Goal: Contribute content: Contribute content

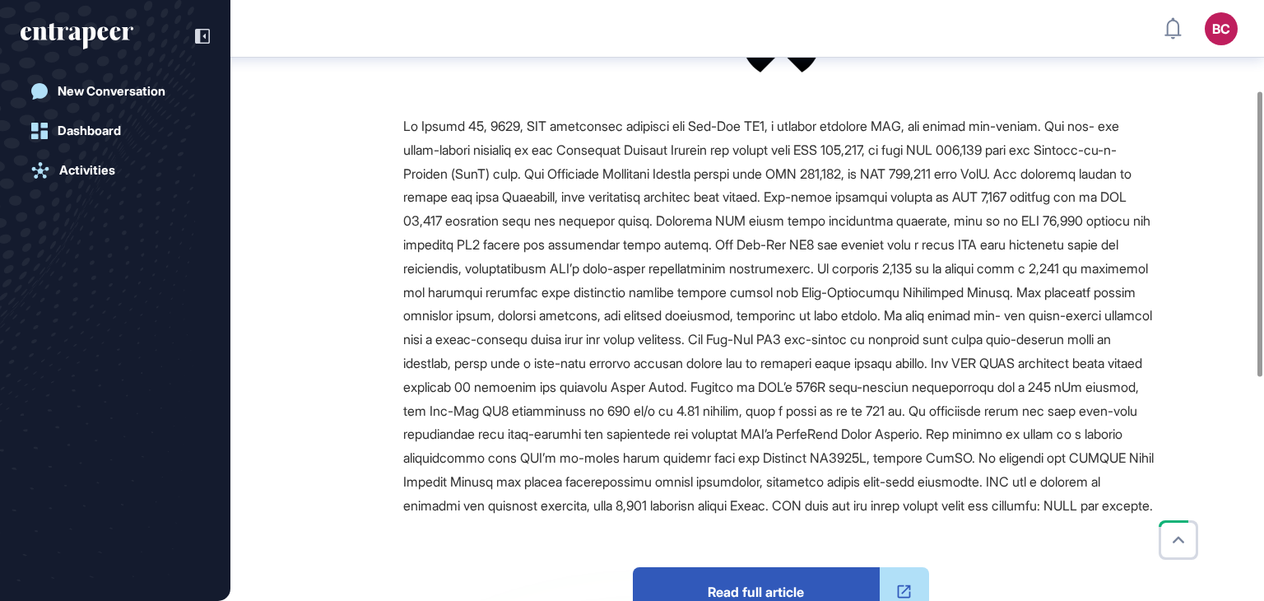
scroll to position [583, 0]
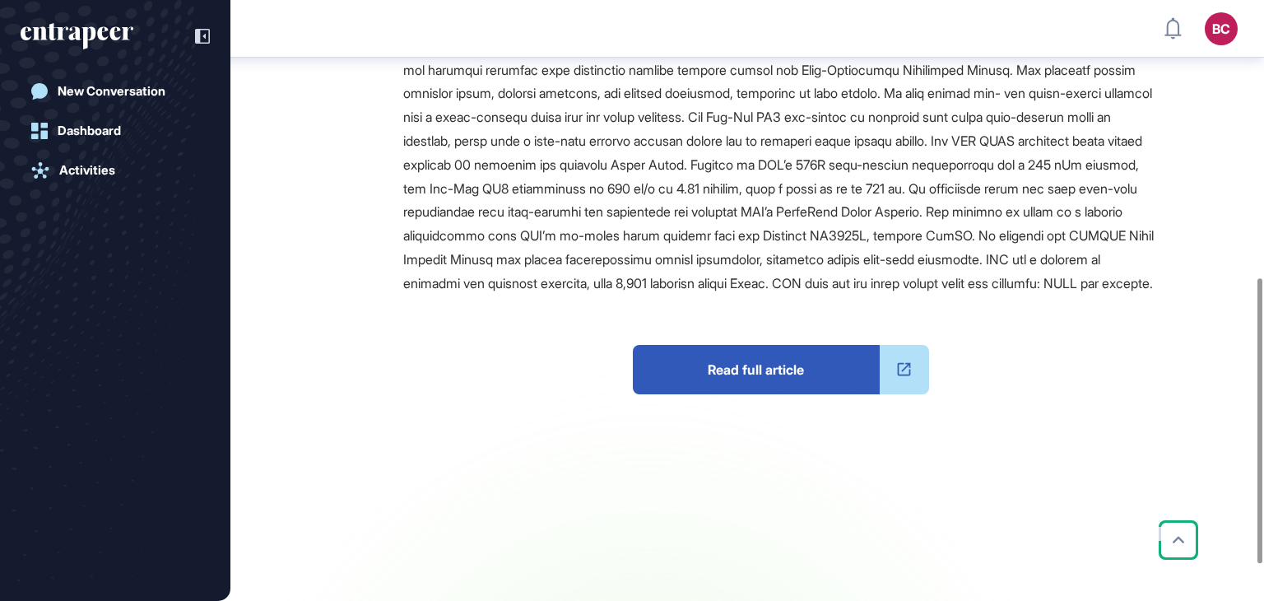
click at [780, 391] on span "Read full article" at bounding box center [756, 369] width 247 height 49
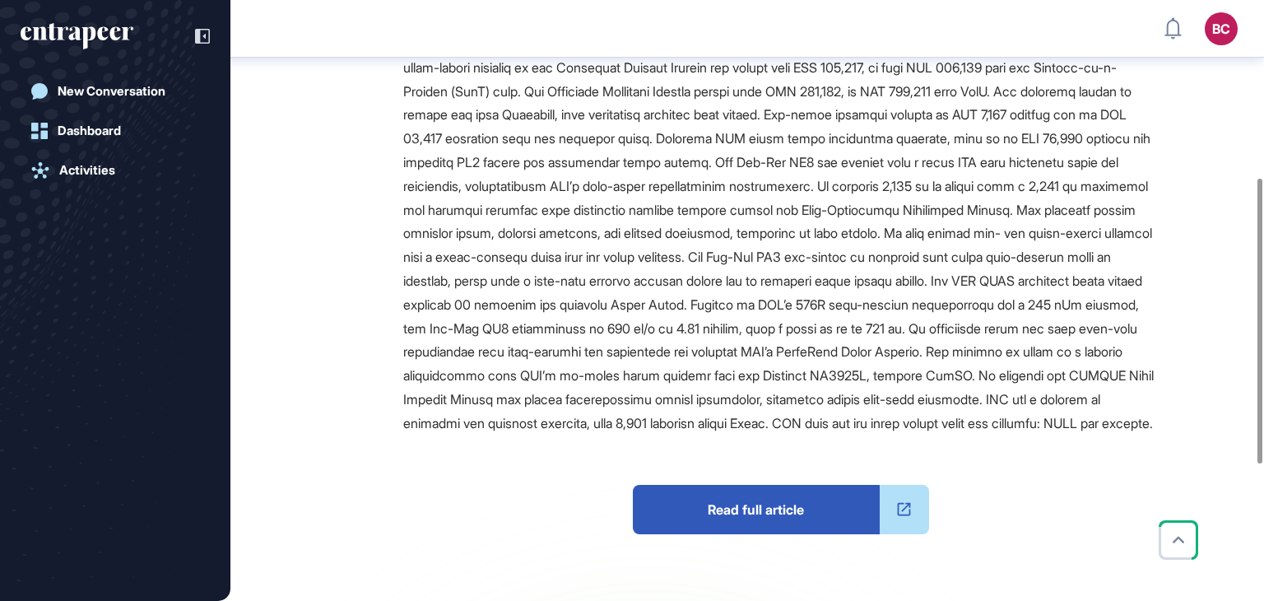
scroll to position [584, 0]
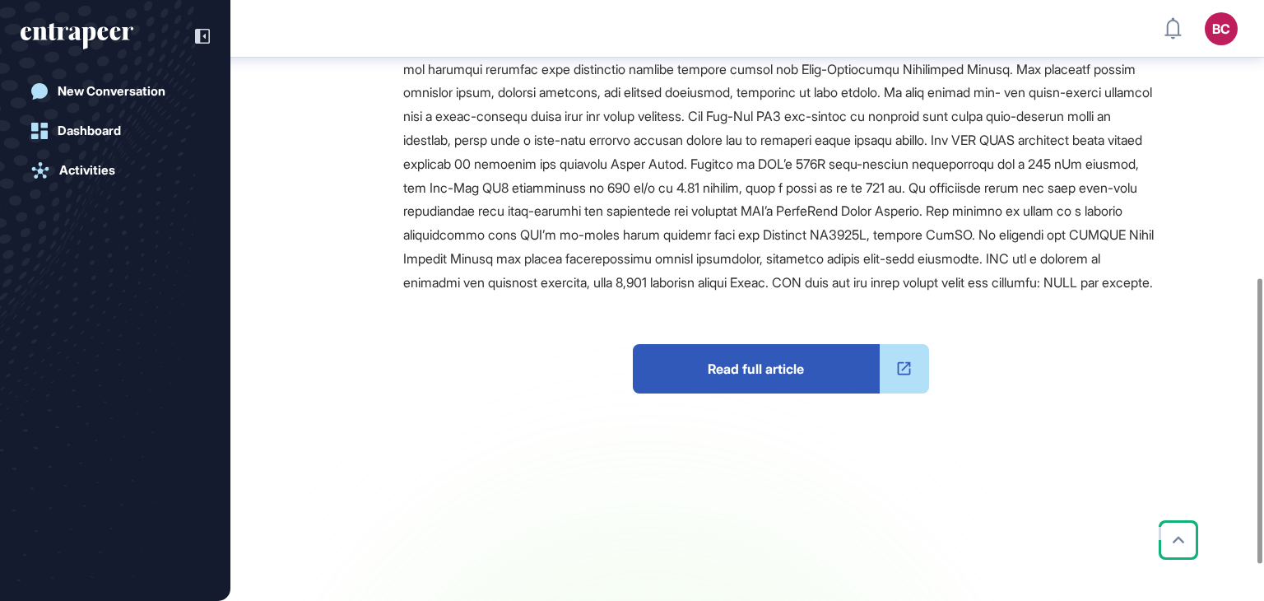
click at [745, 393] on span "Read full article" at bounding box center [756, 368] width 247 height 49
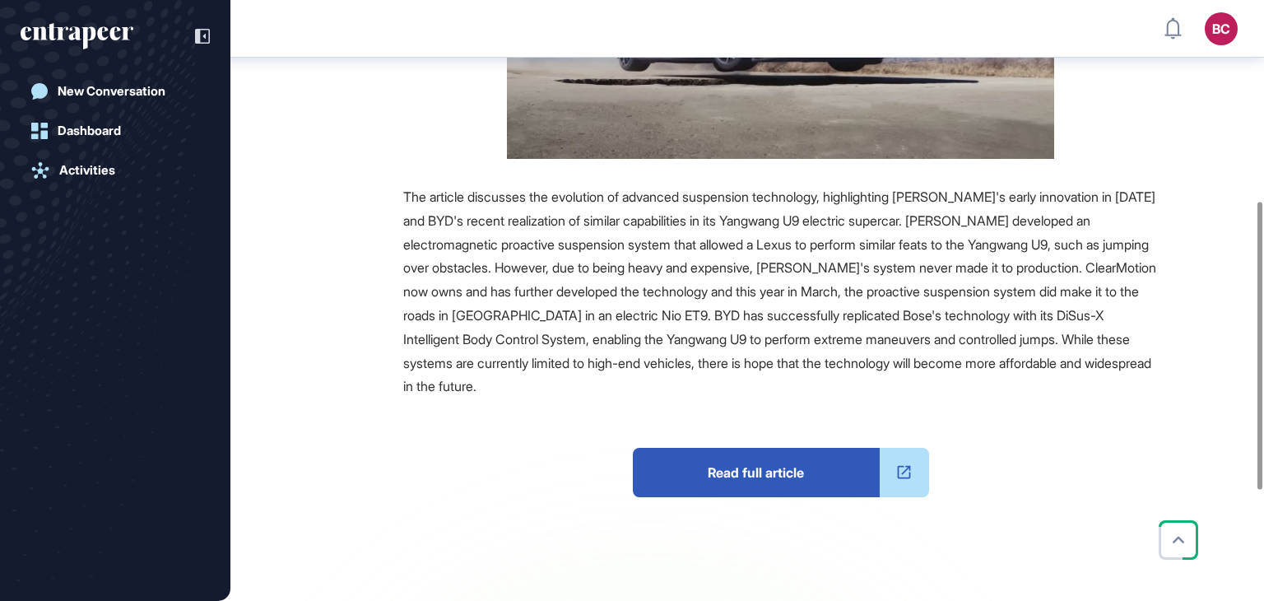
scroll to position [649, 0]
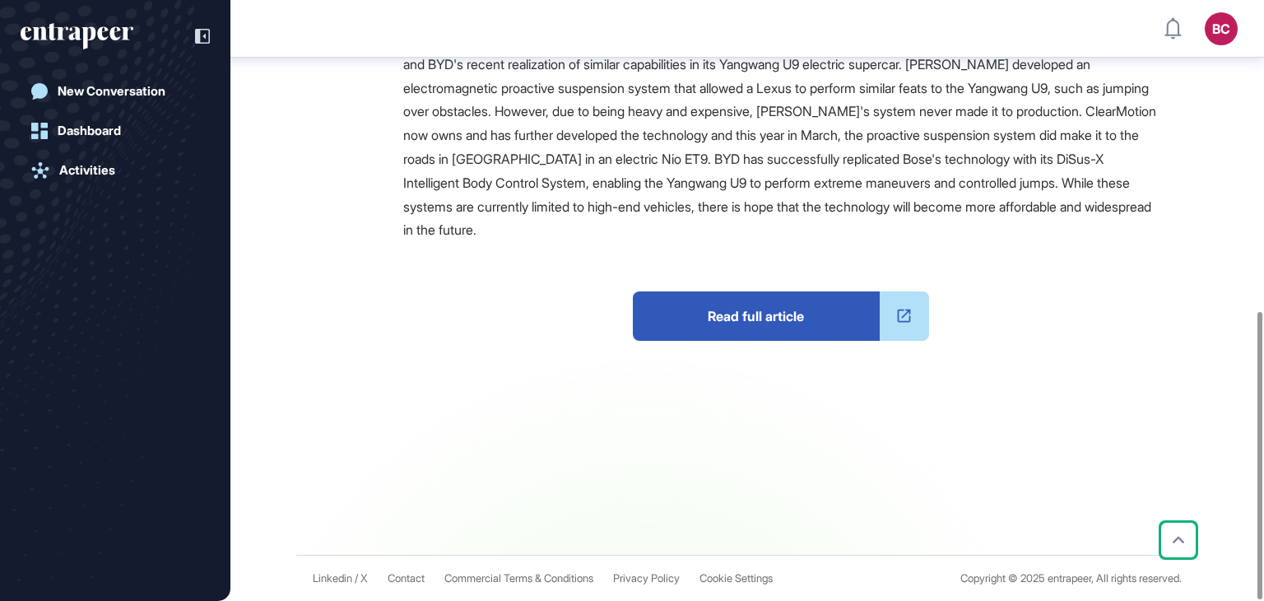
click at [752, 320] on span "Read full article" at bounding box center [756, 315] width 247 height 49
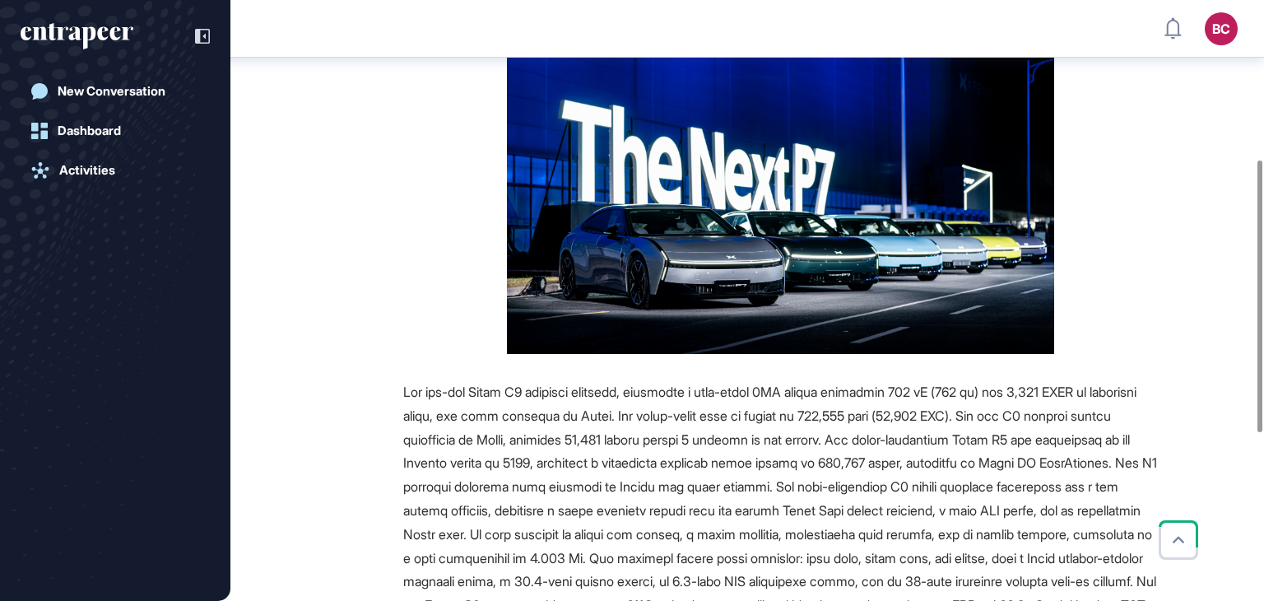
scroll to position [721, 0]
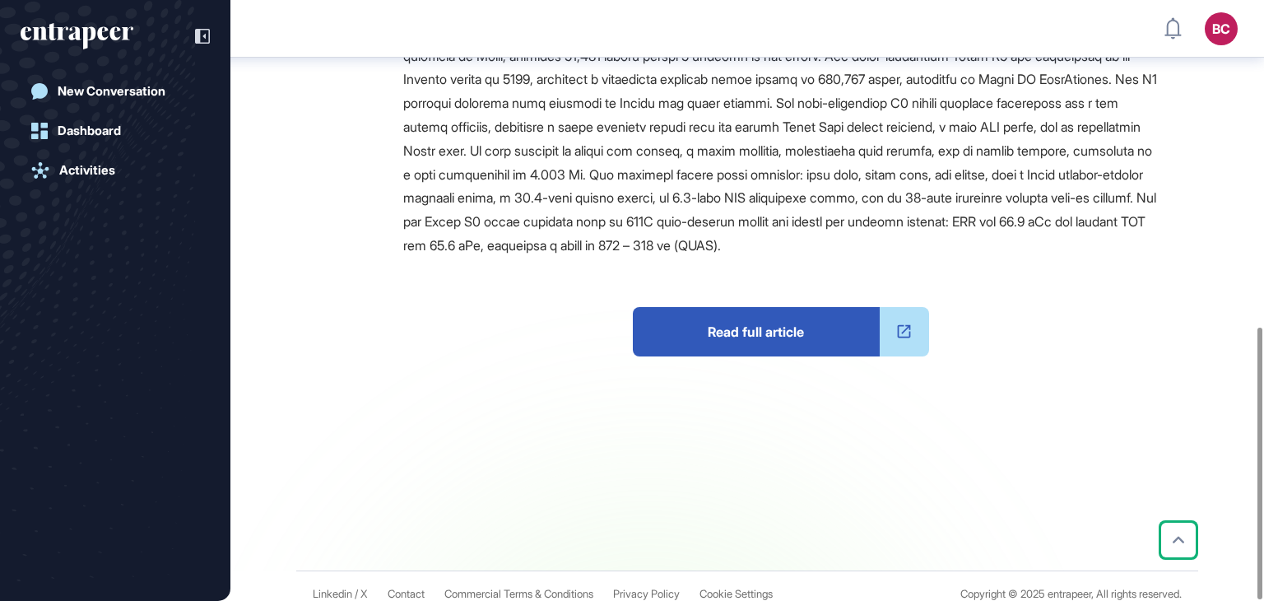
click at [765, 330] on span "Read full article" at bounding box center [756, 331] width 247 height 49
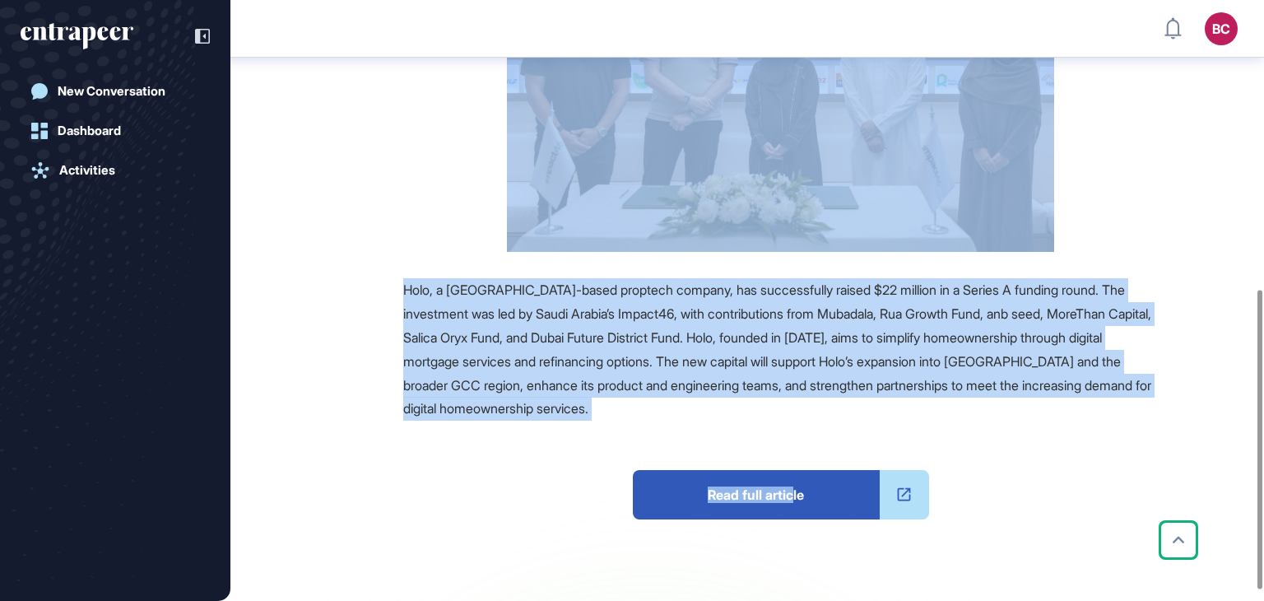
scroll to position [601, 0]
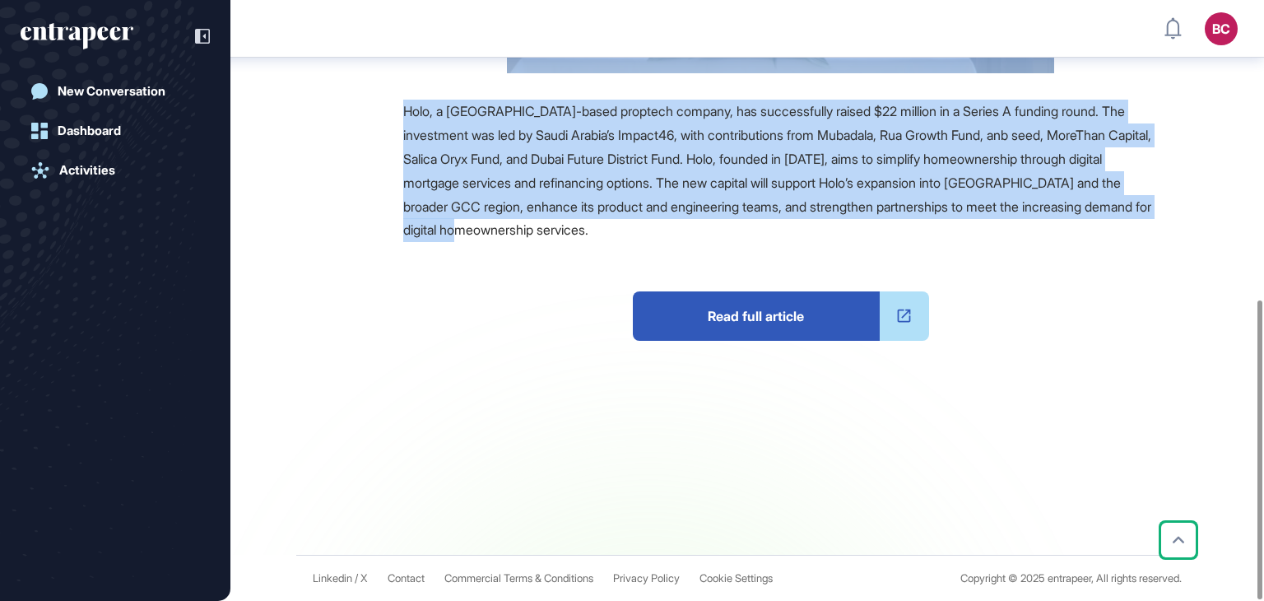
drag, startPoint x: 388, startPoint y: 192, endPoint x: 739, endPoint y: 227, distance: 352.2
click at [739, 227] on main "News August 25, 2025 Investment August 25, 2025 Investment banking as a service…" at bounding box center [749, 21] width 1030 height 1065
copy main "Holo Secures $22 Million Series A To Expand Digital Mortgage Solutions Across G…"
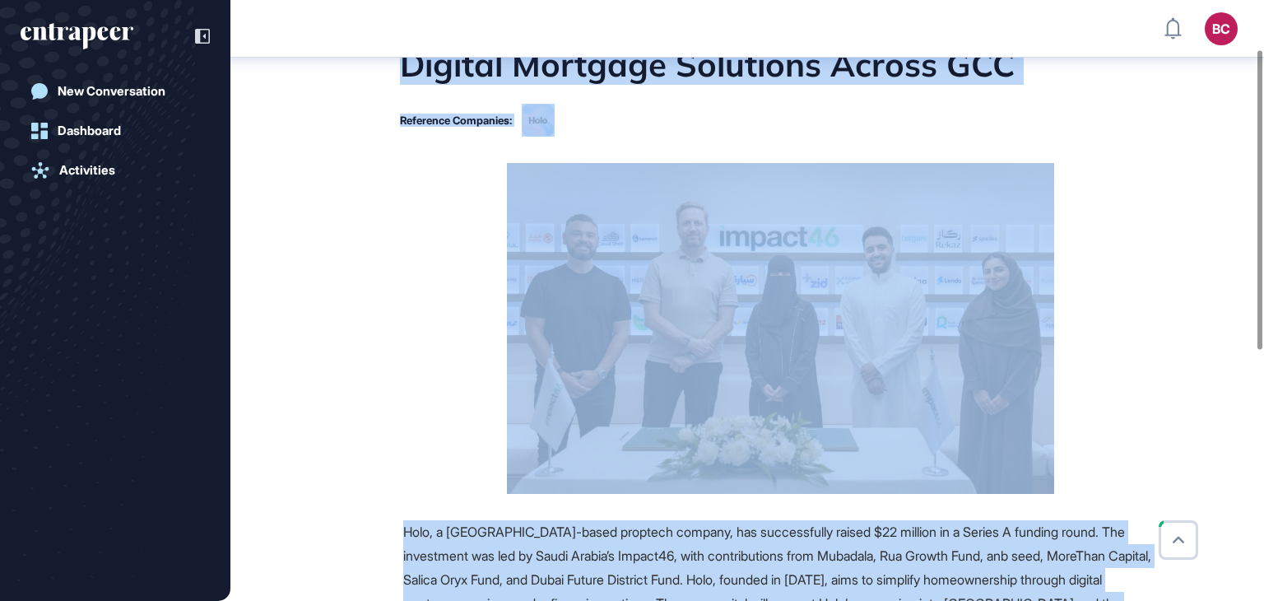
scroll to position [0, 0]
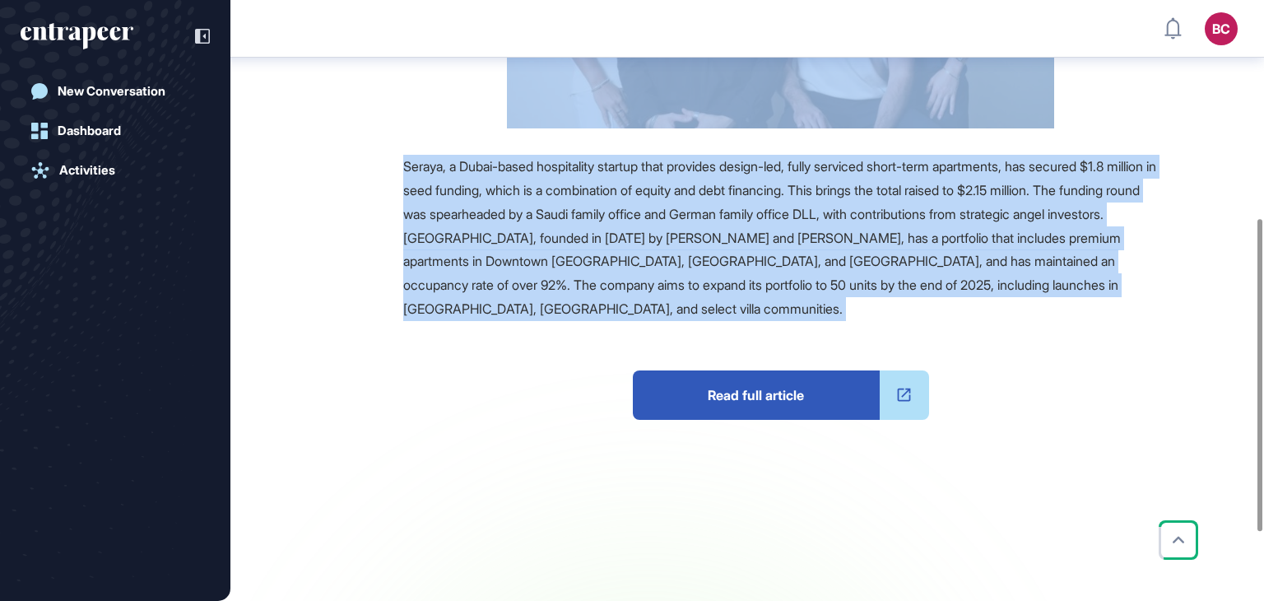
scroll to position [551, 0]
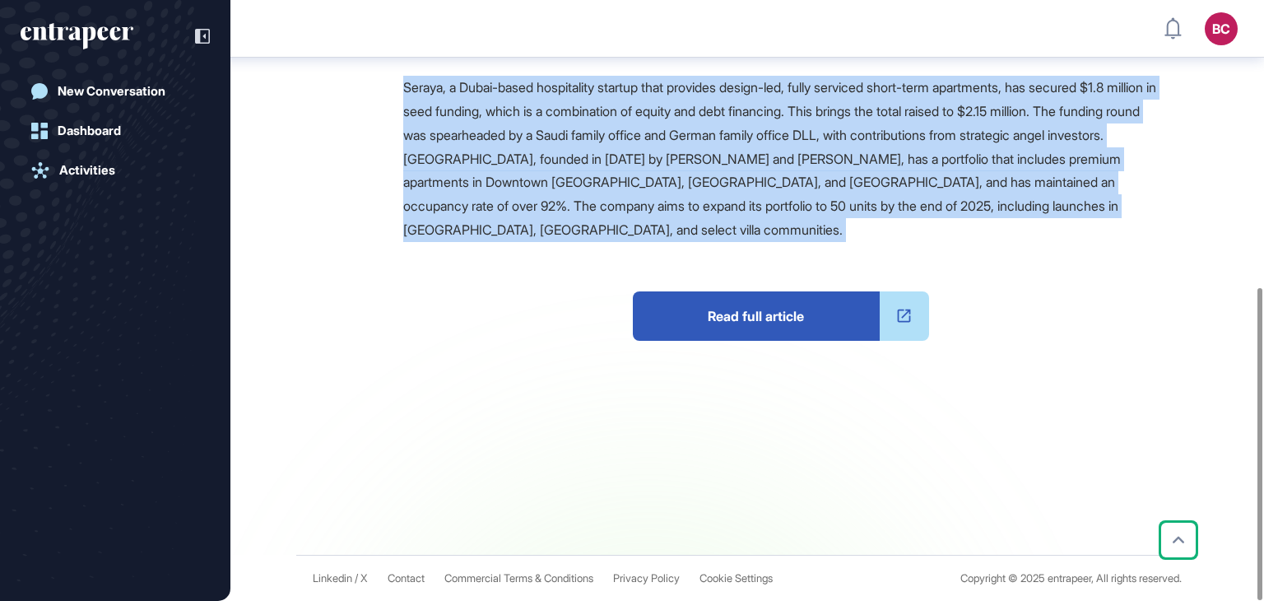
drag, startPoint x: 405, startPoint y: 198, endPoint x: 687, endPoint y: 253, distance: 287.5
click at [687, 253] on main "News September 03, 2025 Investment September 03, 2025 Investment Accommodation …" at bounding box center [749, 46] width 1030 height 1015
copy main "Dubai-Based Proptech Seraya Closes $1.8 Million Seed Round Source Seraya, a Dub…"
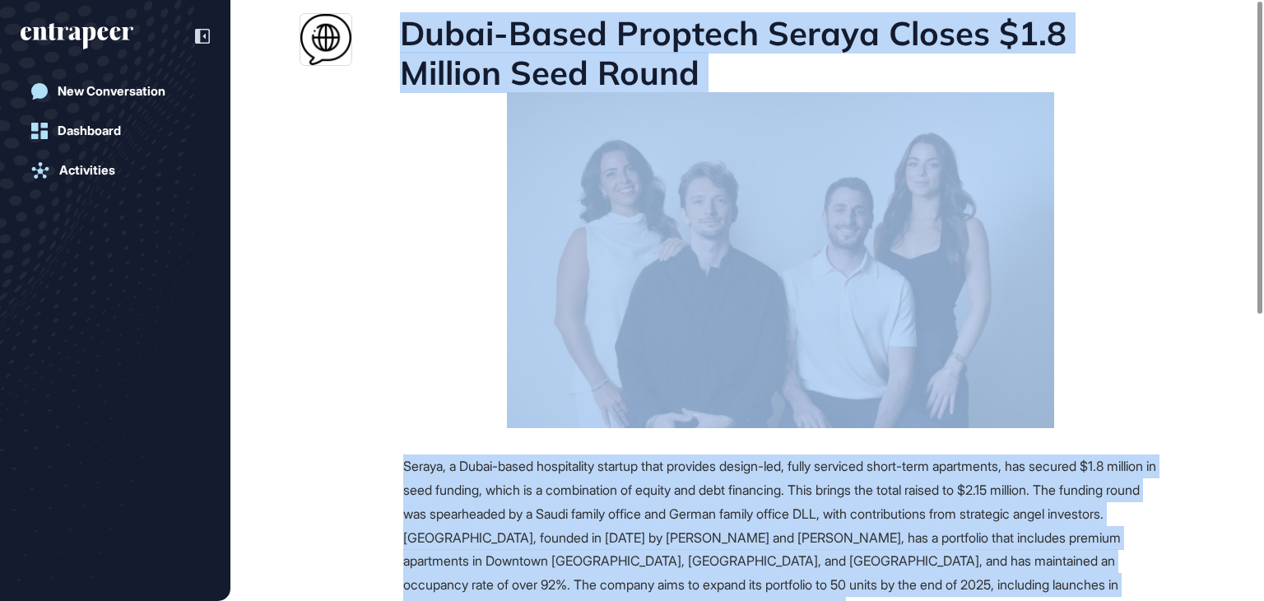
scroll to position [0, 0]
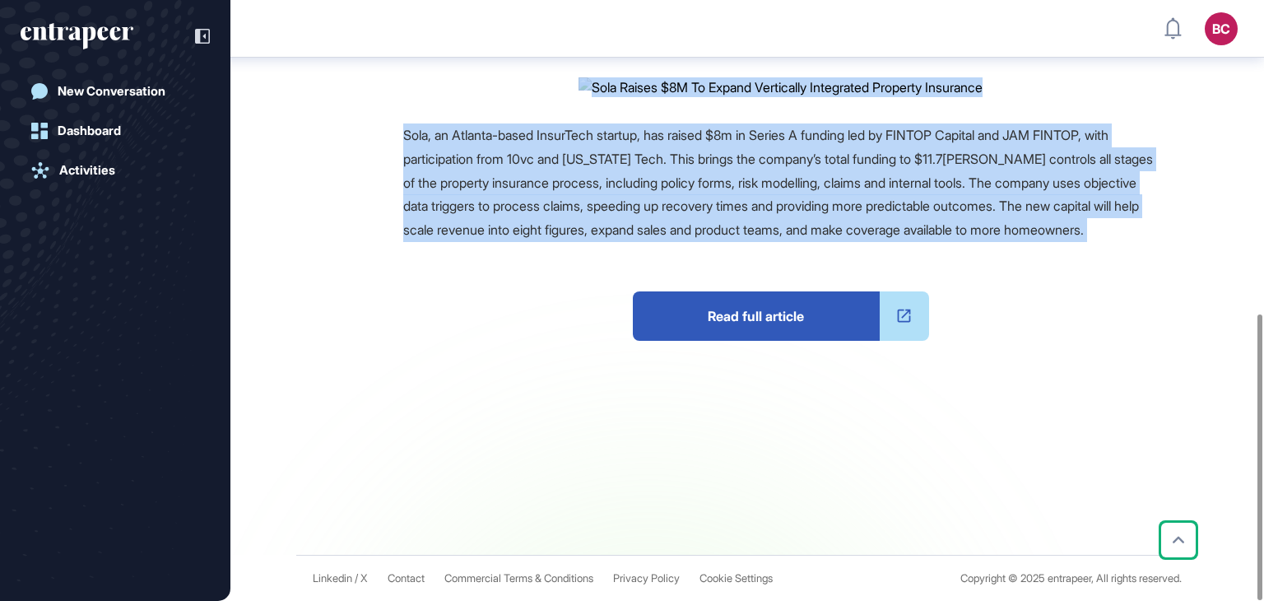
scroll to position [657, 0]
drag, startPoint x: 397, startPoint y: 195, endPoint x: 551, endPoint y: 261, distance: 167.3
click at [551, 261] on main "News August 27, 2025 Investment August 27, 2025 Investment financial services i…" at bounding box center [749, 189] width 1030 height 731
copy main "Sola Raises $8M To Expand Vertically Integrated Property Insurance Reference Co…"
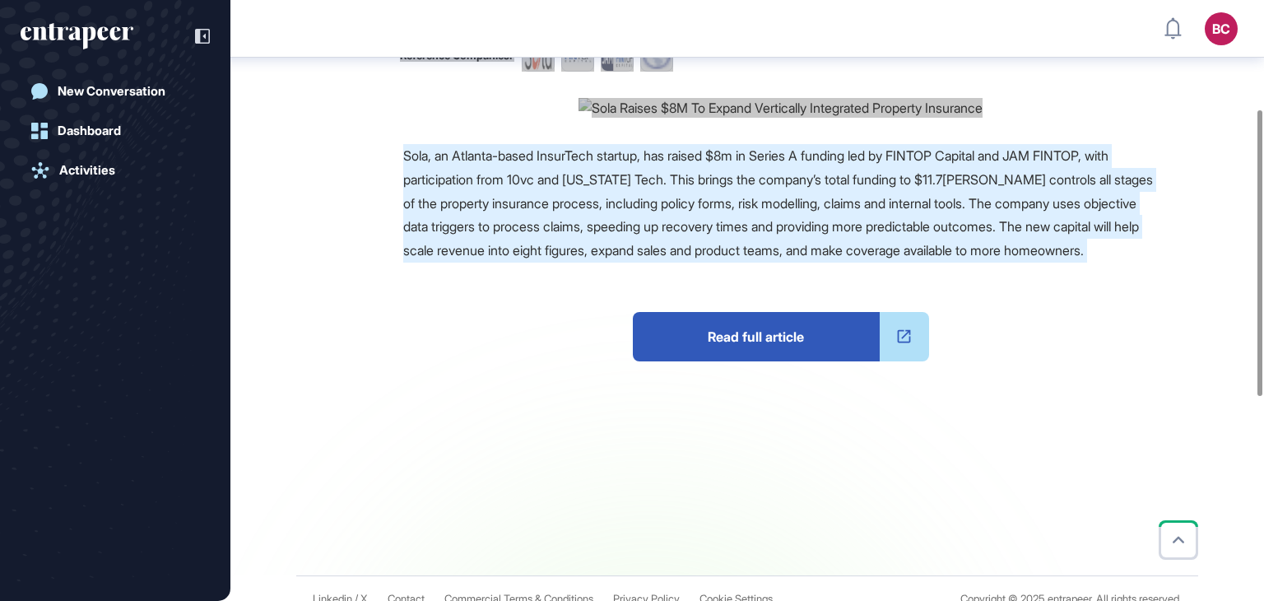
scroll to position [0, 0]
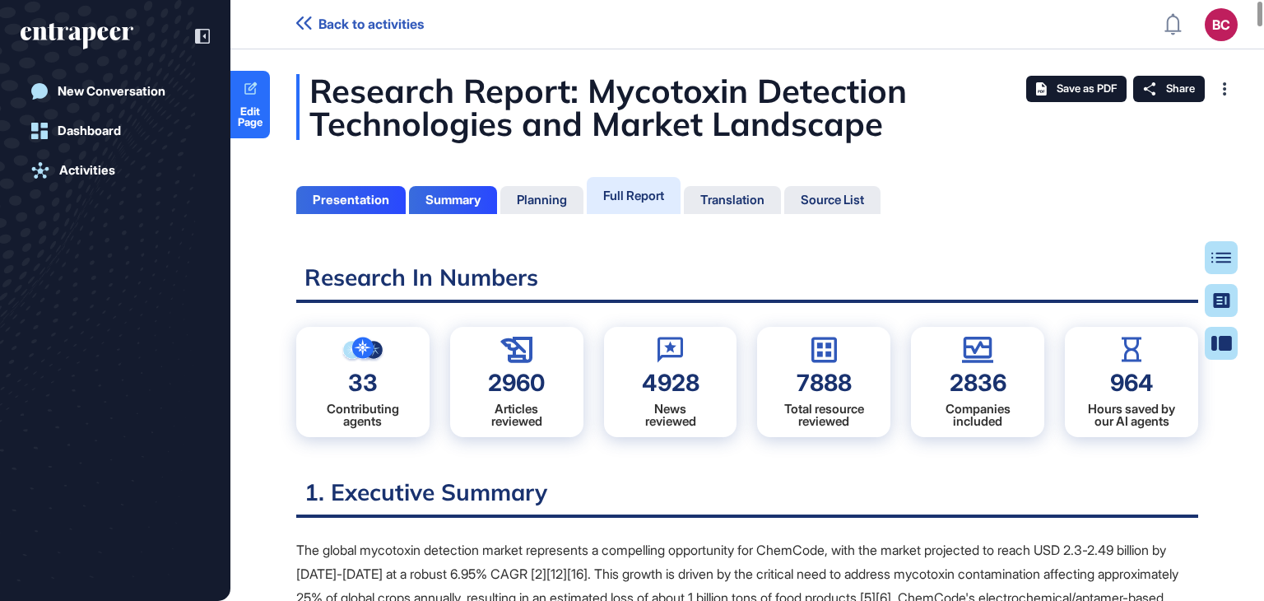
click at [741, 92] on div "Research Report: Mycotoxin Detection Technologies and Market Landscape" at bounding box center [747, 107] width 902 height 66
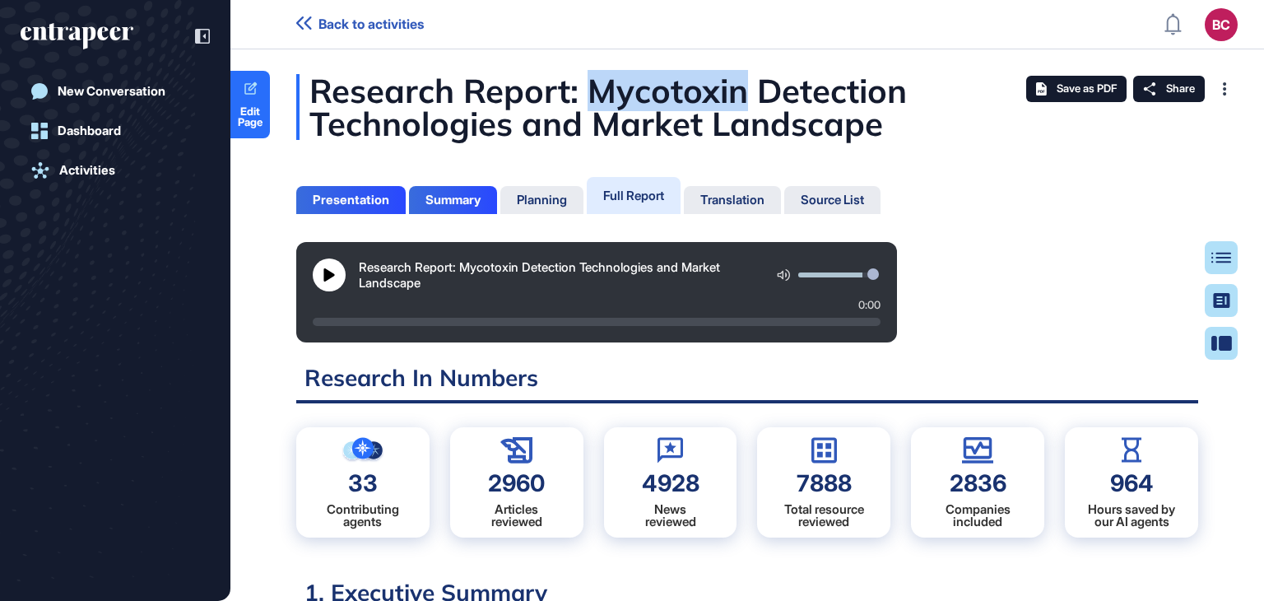
scroll to position [7, 0]
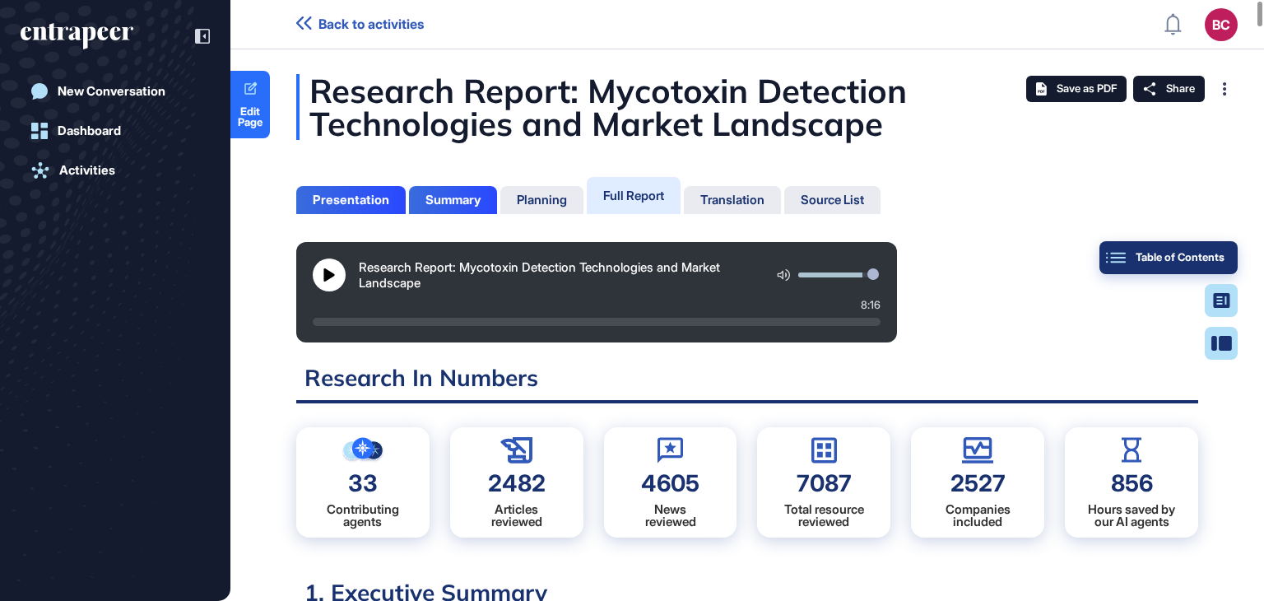
click at [1213, 258] on div "Table of Contents" at bounding box center [1168, 257] width 112 height 13
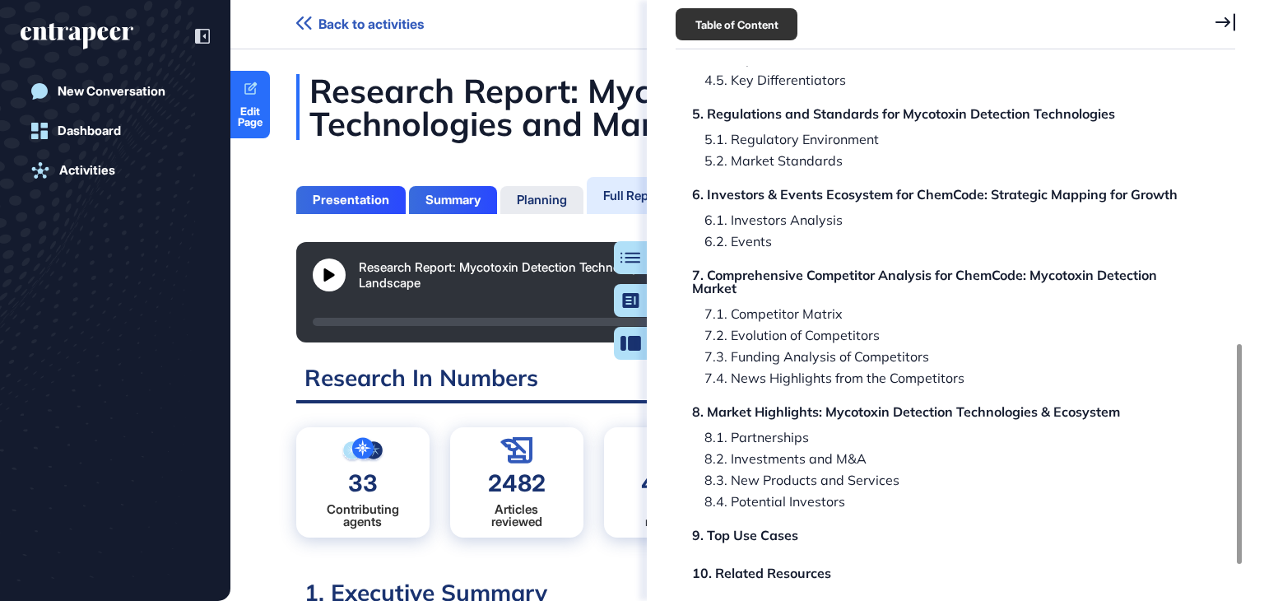
scroll to position [658, 0]
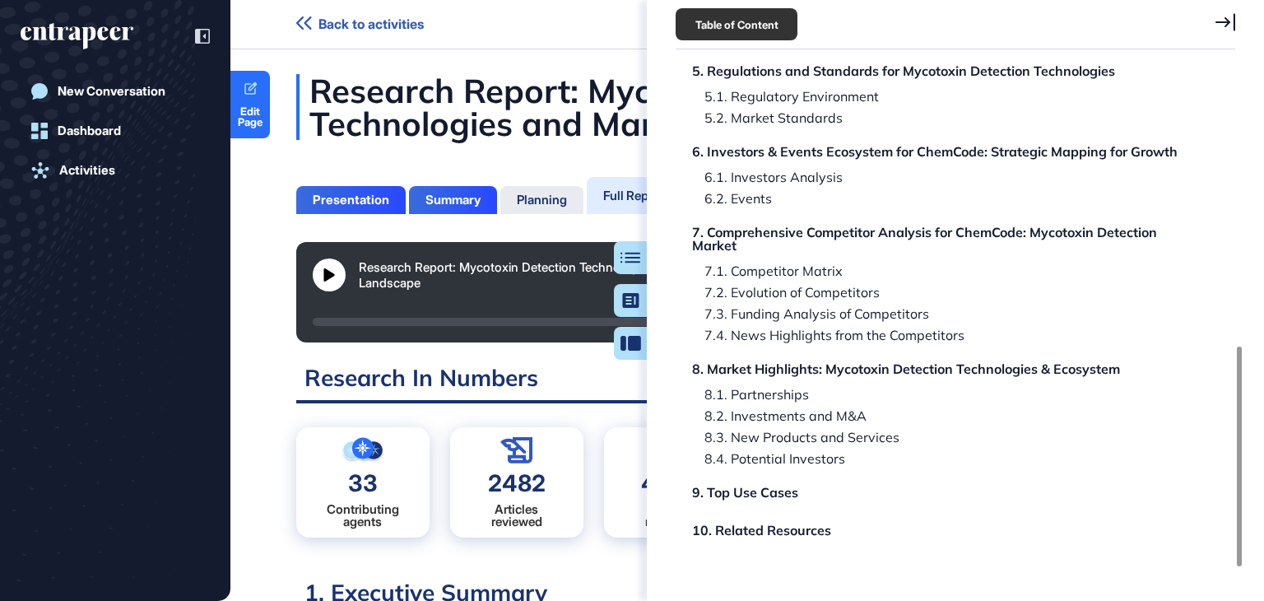
click at [1223, 20] on icon at bounding box center [1225, 22] width 20 height 18
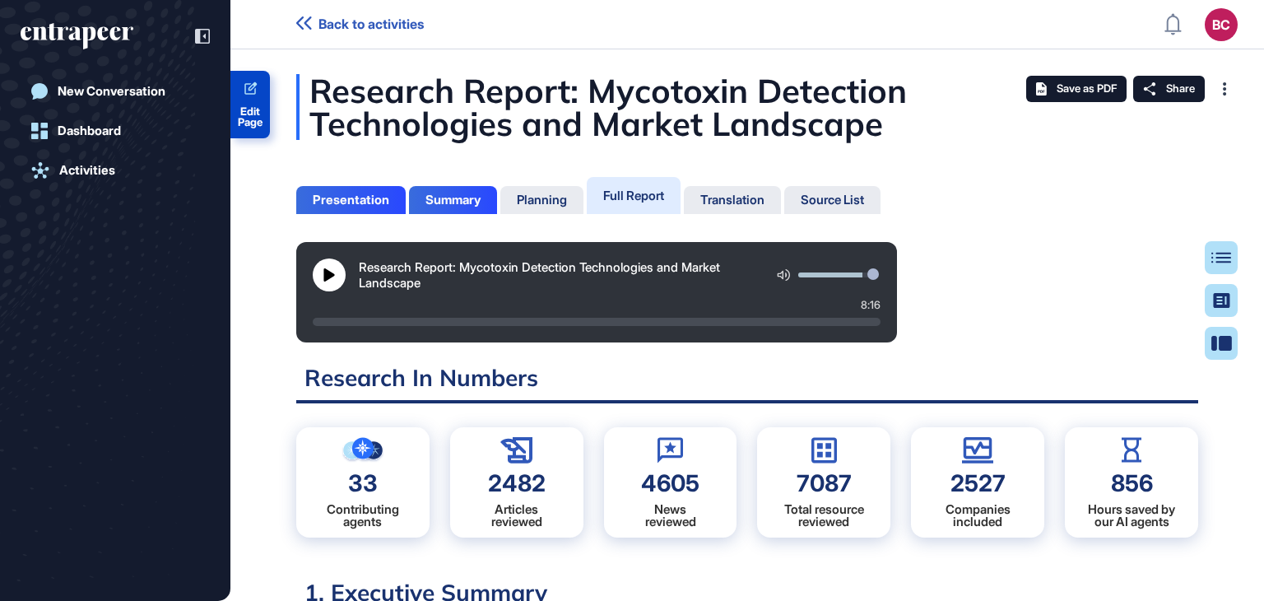
click at [249, 99] on link "Edit Page" at bounding box center [249, 104] width 39 height 67
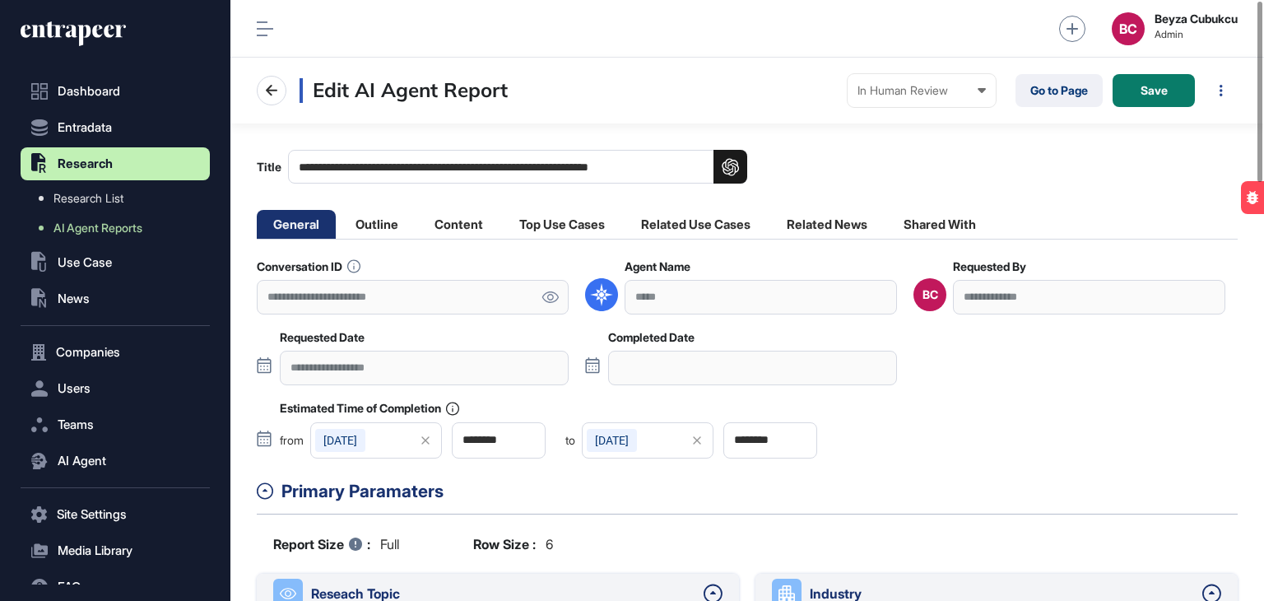
click at [550, 290] on link at bounding box center [549, 297] width 37 height 34
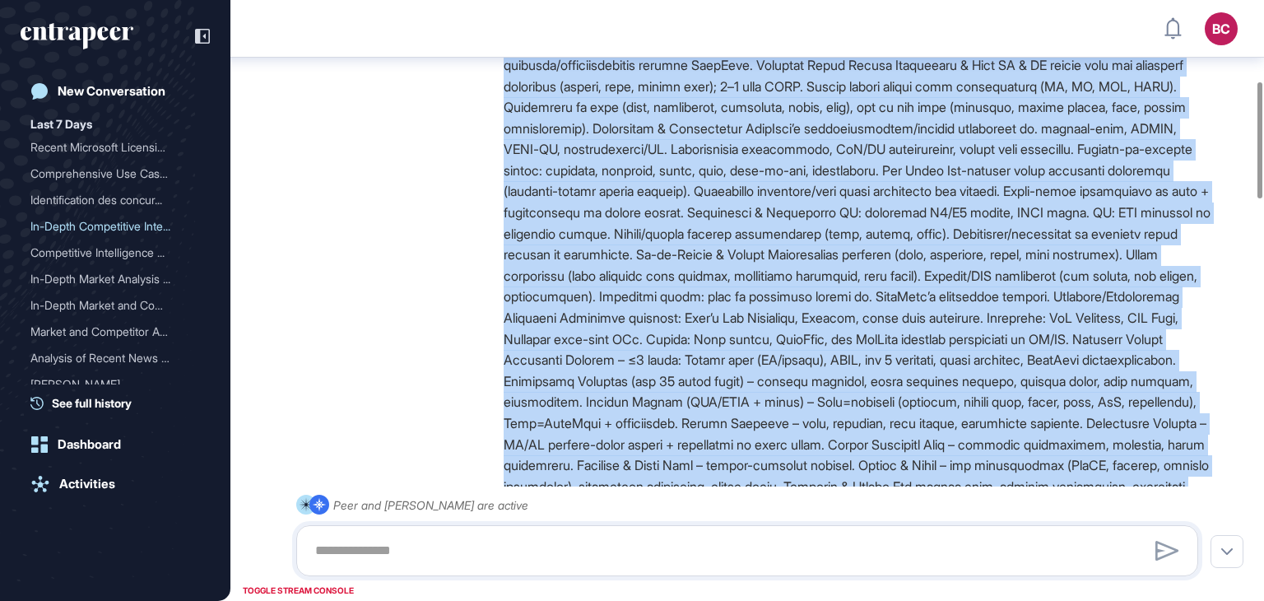
scroll to position [912, 0]
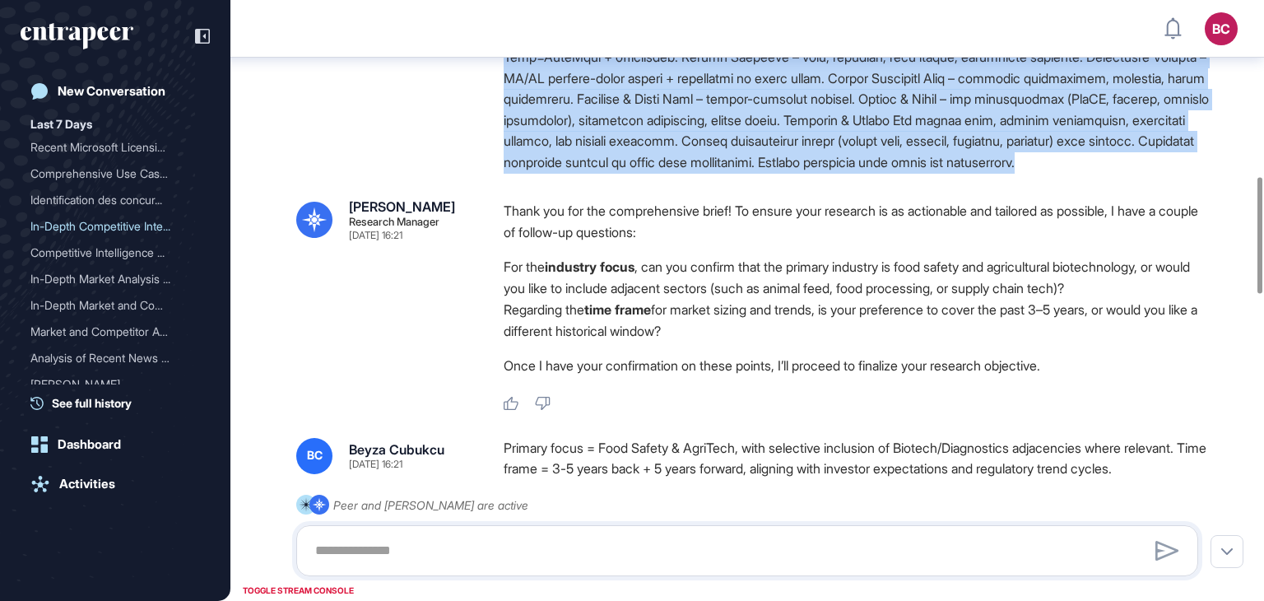
drag, startPoint x: 503, startPoint y: 201, endPoint x: 650, endPoint y: 245, distance: 153.8
click at [650, 245] on div "Reese Research Manager Aug 30, 2025 16:20 Hello! I'm Reese, here to help you wi…" at bounding box center [746, 602] width 1033 height 2915
copy div "ChemCode – Mycotoxin Testing Market & Competitive Intelligence (Investor & Stra…"
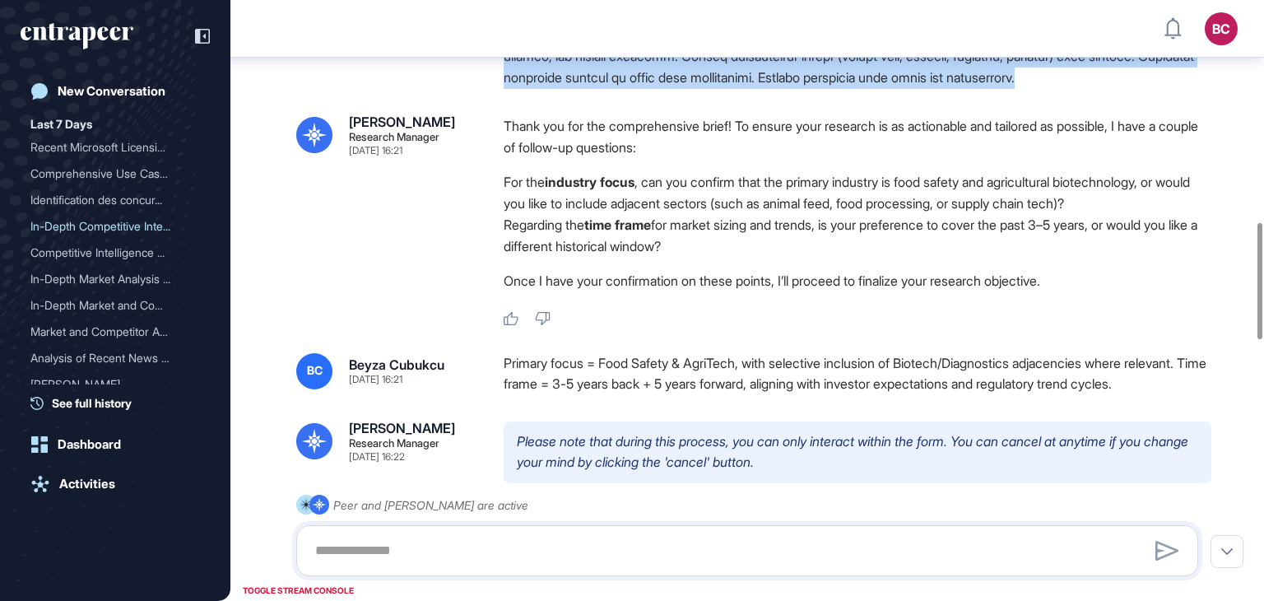
scroll to position [1159, 0]
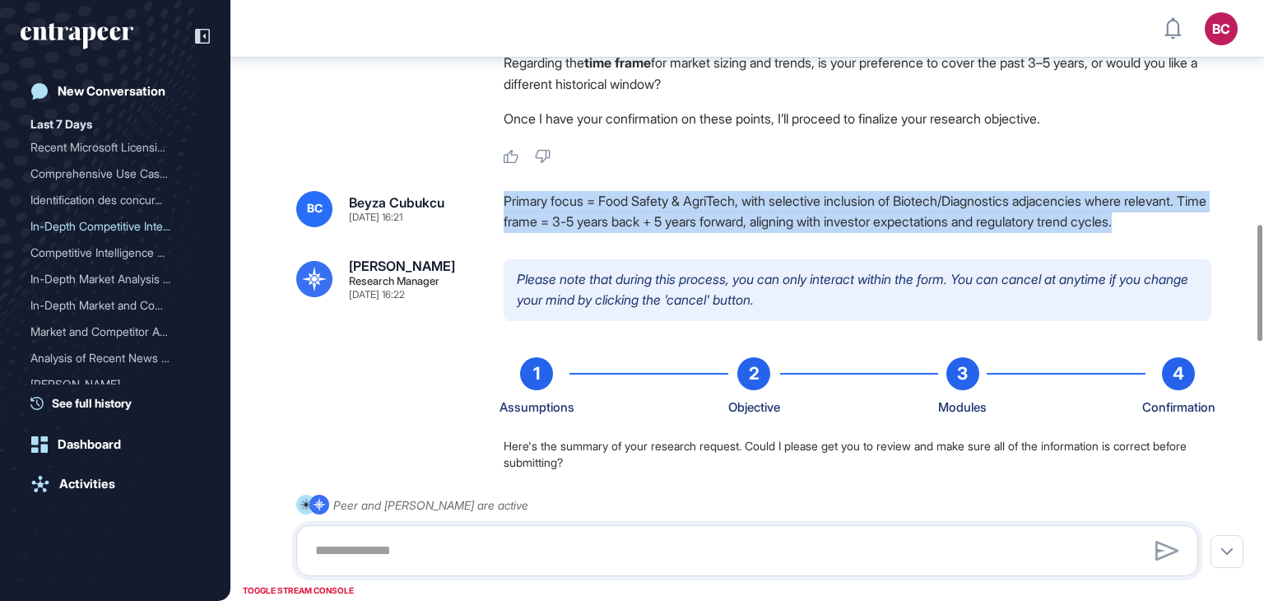
drag, startPoint x: 504, startPoint y: 262, endPoint x: 556, endPoint y: 303, distance: 66.2
click at [556, 233] on div "Primary focus = Food Safety & AgriTech, with selective inclusion of Biotech/Dia…" at bounding box center [857, 212] width 708 height 42
copy div "Primary focus = Food Safety & AgriTech, with selective inclusion of Biotech/Dia…"
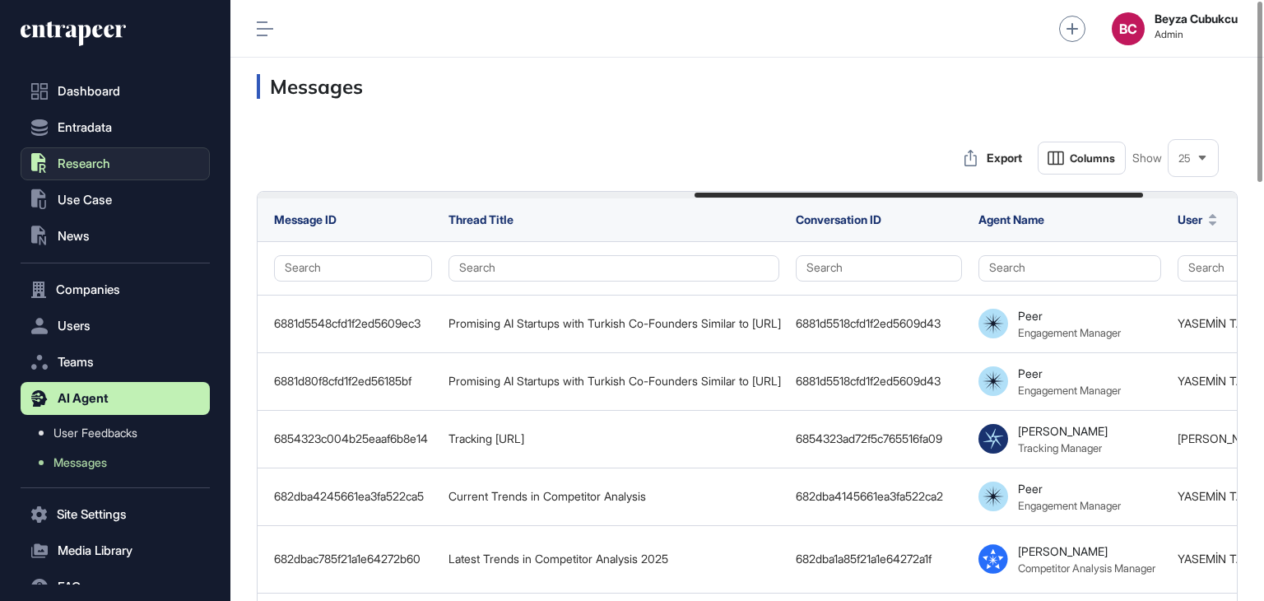
click at [99, 169] on span "Research" at bounding box center [84, 163] width 53 height 13
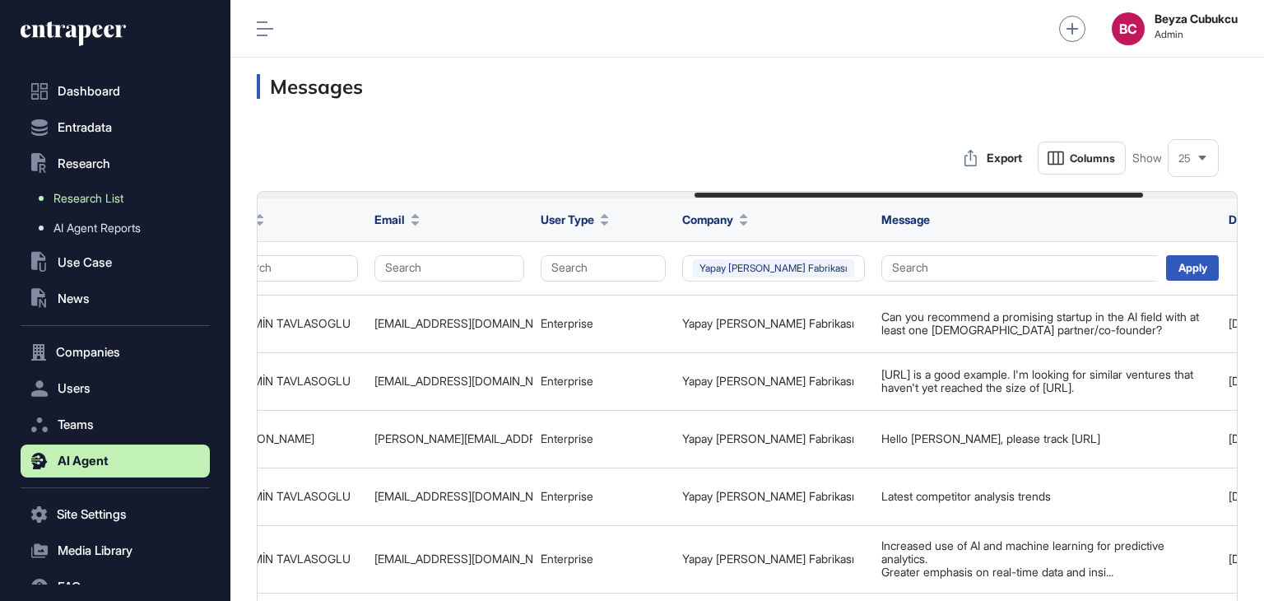
click at [111, 198] on span "Research List" at bounding box center [88, 198] width 70 height 13
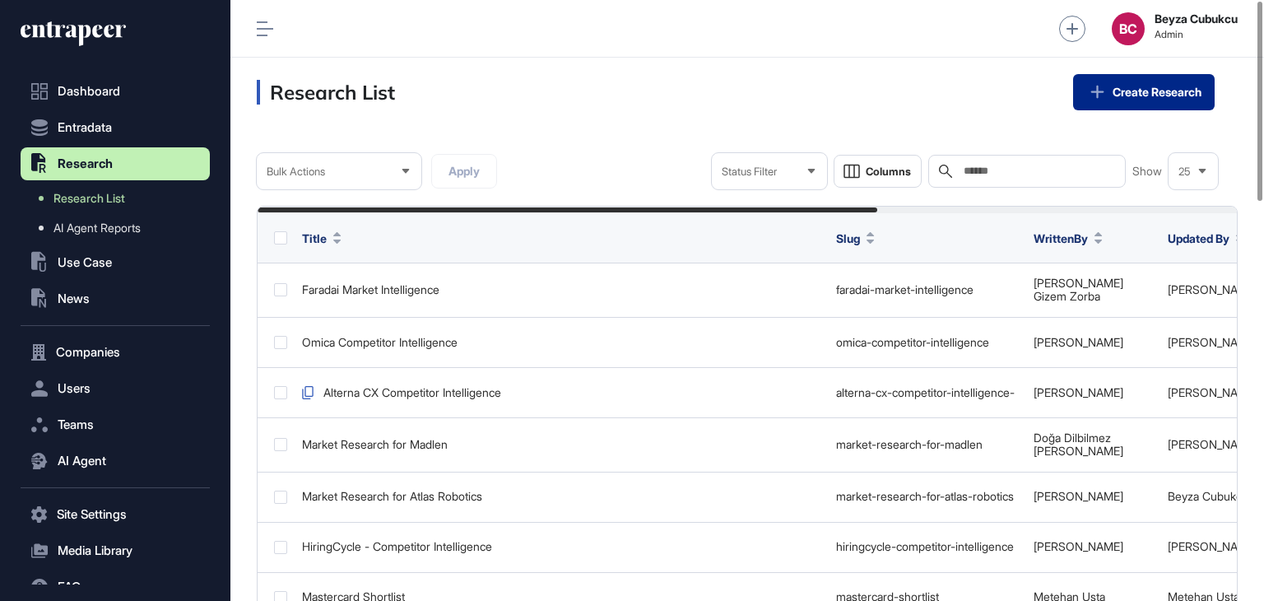
click at [1165, 91] on link "Create Research" at bounding box center [1144, 92] width 142 height 36
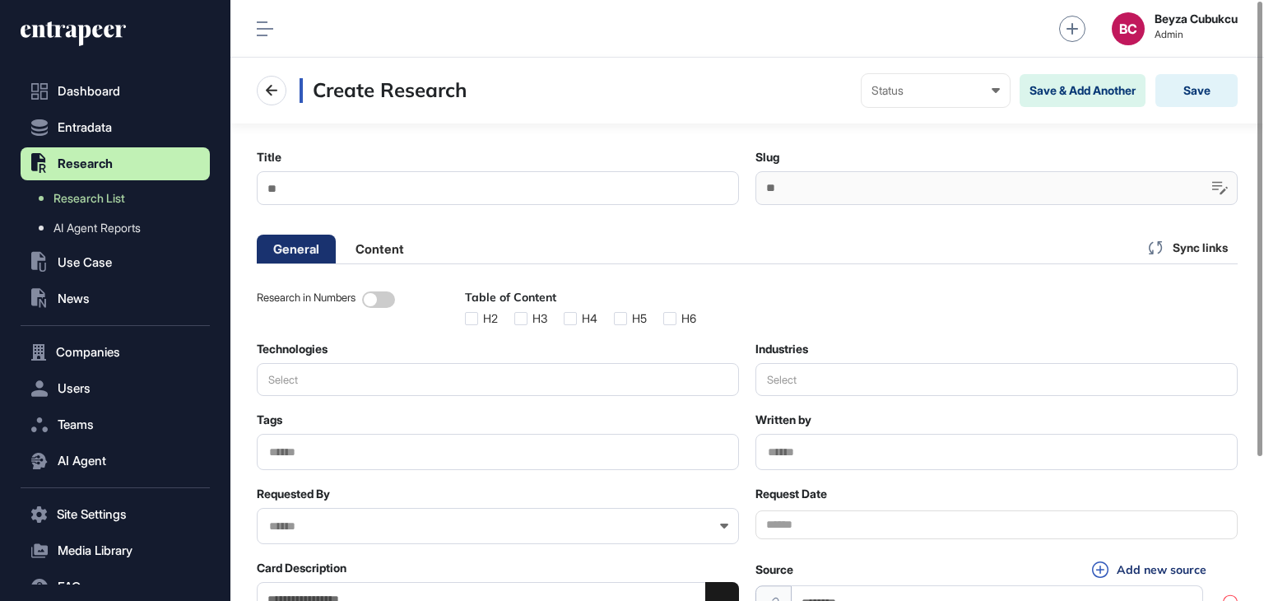
click at [381, 186] on input "Title" at bounding box center [498, 188] width 482 height 34
paste input "**********"
type input "**********"
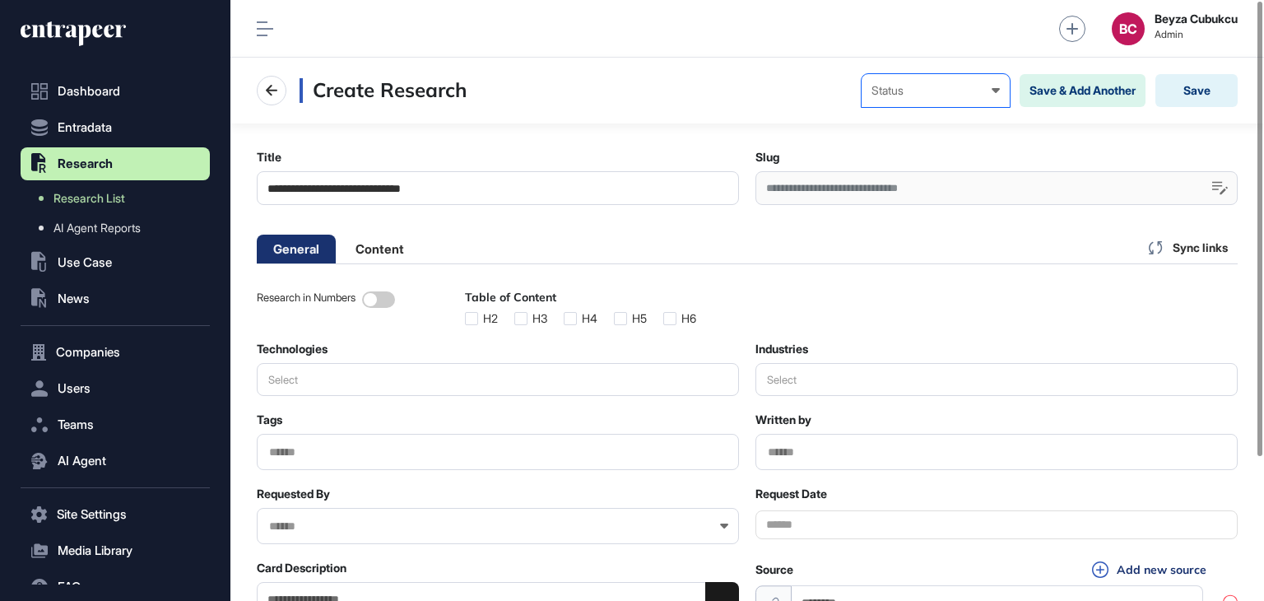
click at [919, 80] on div "Status Draft Pending Review Published Private" at bounding box center [935, 90] width 148 height 33
click at [0, 0] on div "Draft" at bounding box center [0, 0] width 0 height 0
click at [773, 217] on main "**********" at bounding box center [746, 394] width 1033 height 543
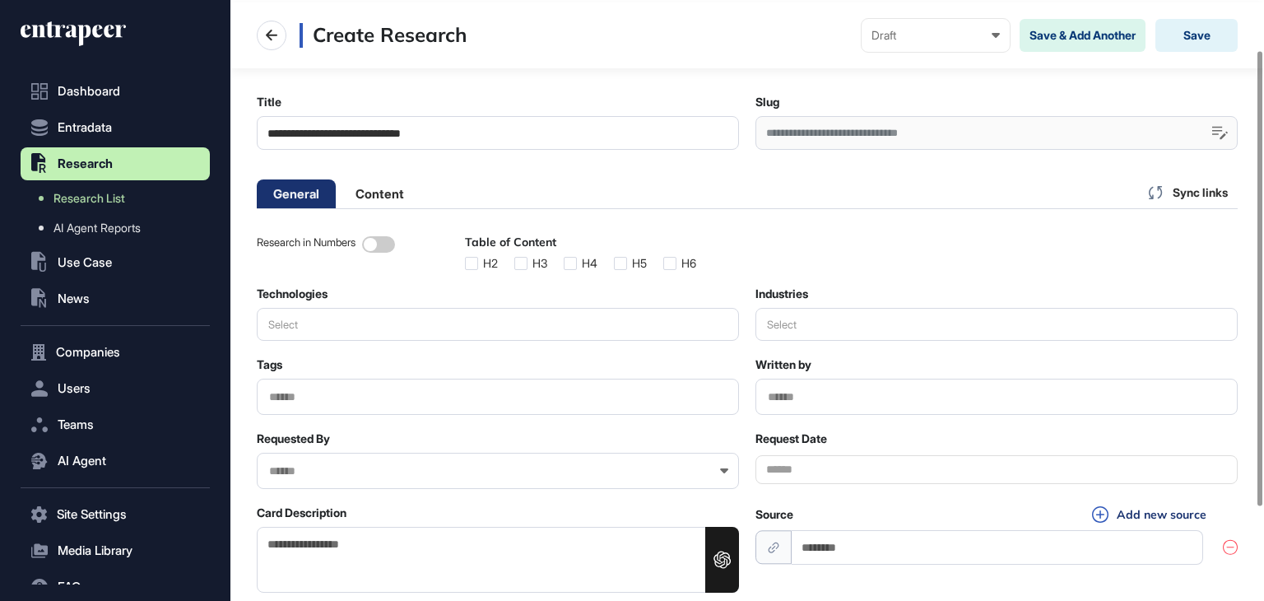
scroll to position [82, 0]
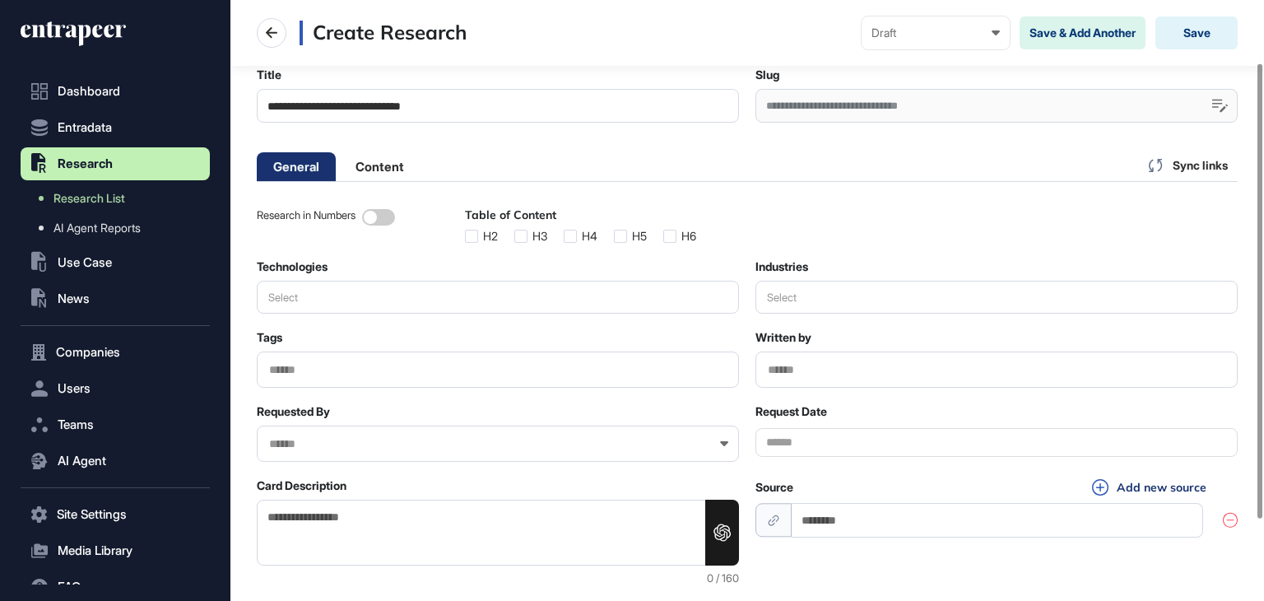
click at [793, 378] on div at bounding box center [996, 369] width 482 height 36
click at [807, 372] on input "text" at bounding box center [996, 370] width 461 height 14
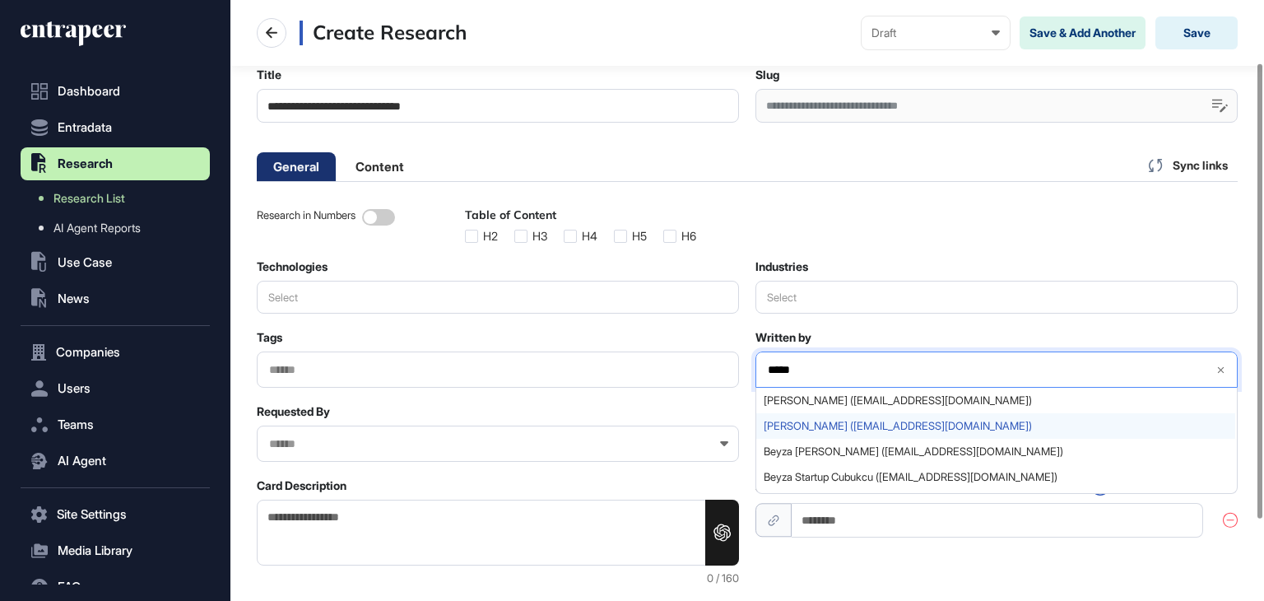
type input "*****"
click at [801, 420] on span "Beyza Cubukcu (beyza@entrapeer.com)" at bounding box center [995, 426] width 464 height 12
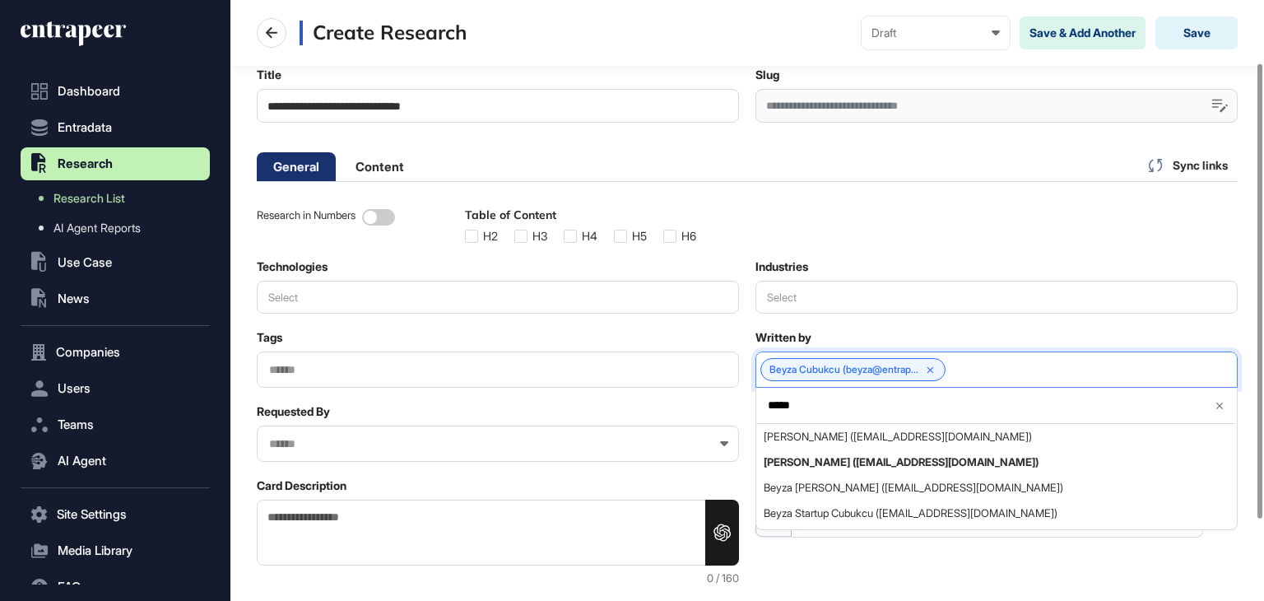
click at [835, 250] on div "Research in Numbers Table of Content H2 H3 H4 H5 H6 Technologies Select Industr…" at bounding box center [747, 396] width 981 height 376
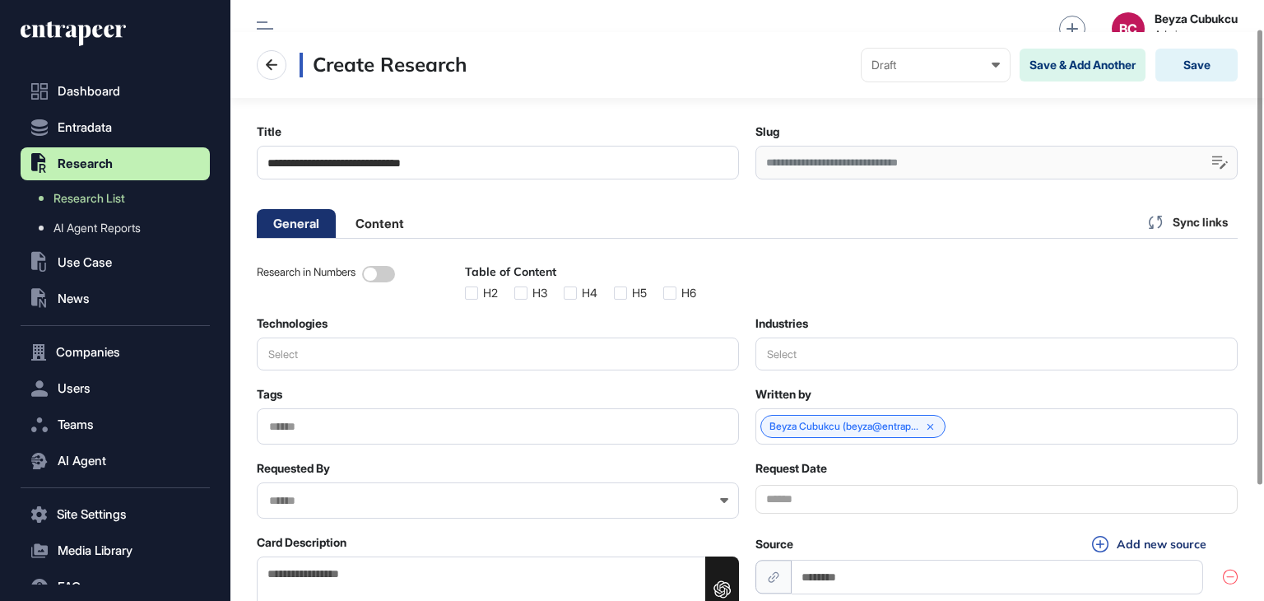
scroll to position [0, 0]
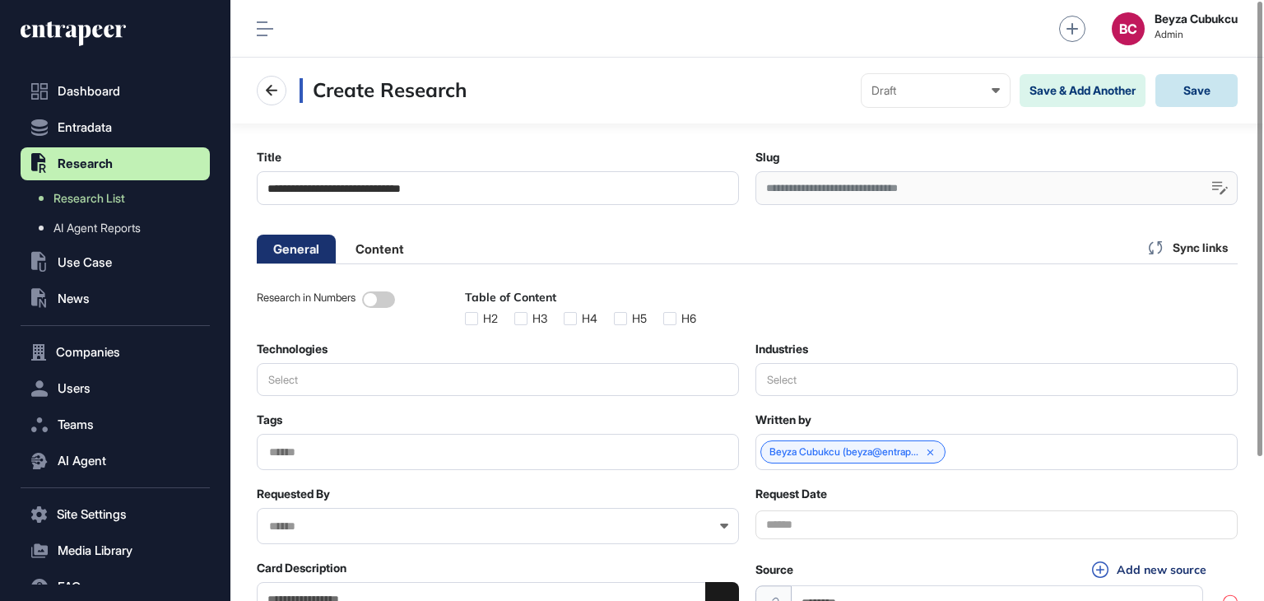
click at [1192, 102] on button "Save" at bounding box center [1196, 90] width 82 height 33
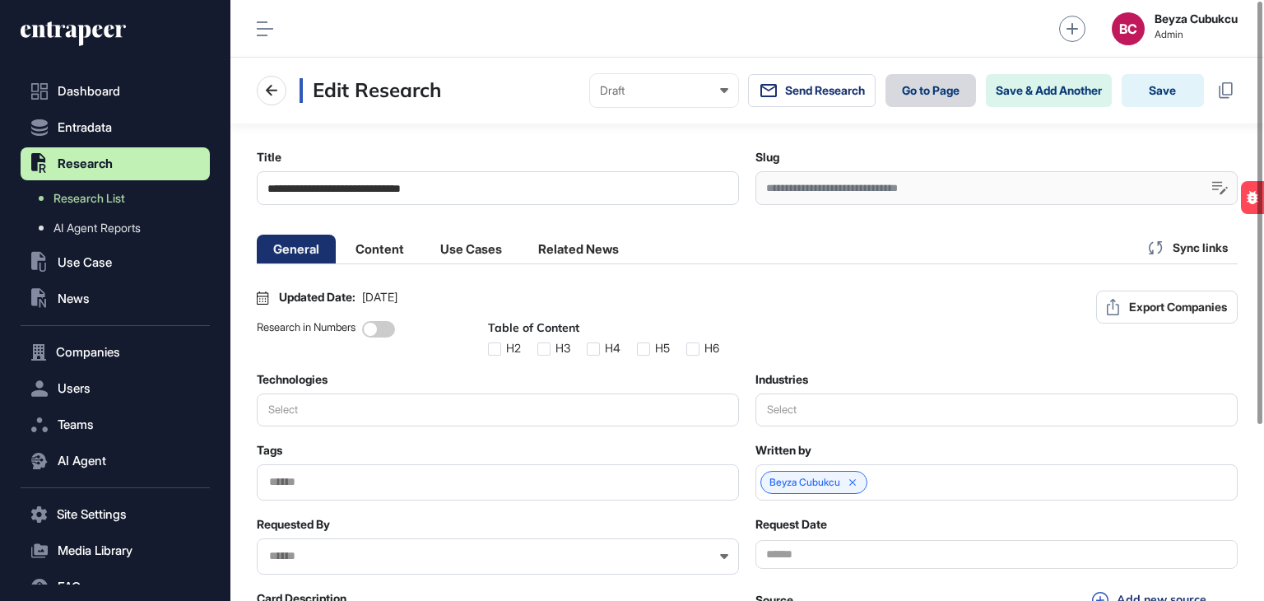
click at [904, 93] on link "Go to Page" at bounding box center [930, 90] width 90 height 33
